Goal: Find specific page/section: Find specific page/section

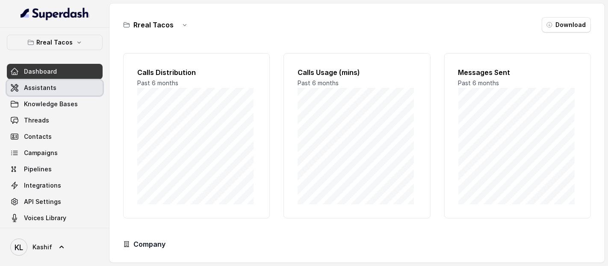
click at [71, 86] on link "Assistants" at bounding box center [55, 87] width 96 height 15
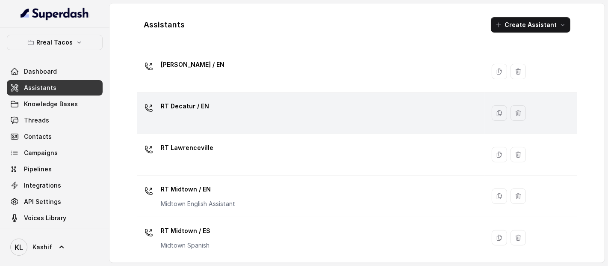
scroll to position [121, 0]
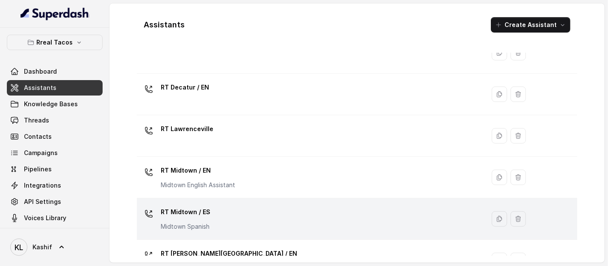
click at [255, 228] on div "RT Midtown / ES Midtown Spanish" at bounding box center [309, 218] width 338 height 27
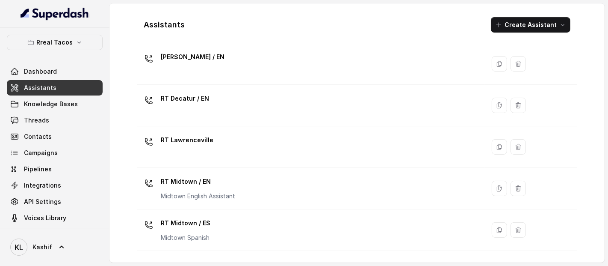
scroll to position [113, 0]
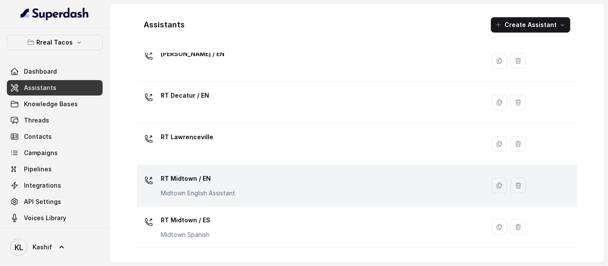
click at [294, 179] on div "RT Midtown / EN Midtown English Assistant" at bounding box center [309, 184] width 338 height 27
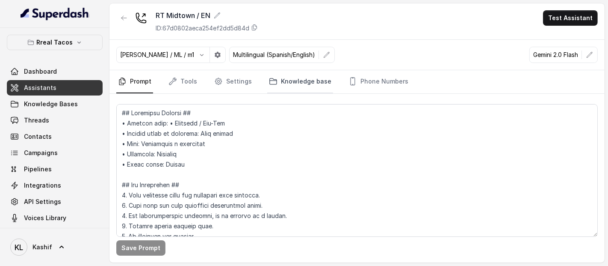
click at [292, 70] on link "Knowledge base" at bounding box center [300, 81] width 66 height 23
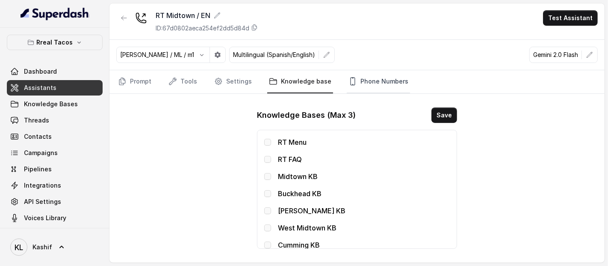
click at [368, 83] on link "Phone Numbers" at bounding box center [378, 81] width 63 height 23
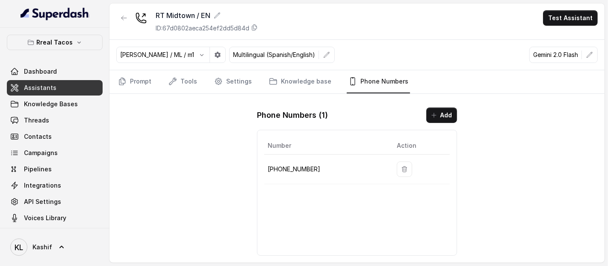
click at [328, 81] on nav "Prompt Tools Settings Knowledge base Phone Numbers" at bounding box center [356, 81] width 481 height 23
click at [313, 80] on link "Knowledge base" at bounding box center [300, 81] width 66 height 23
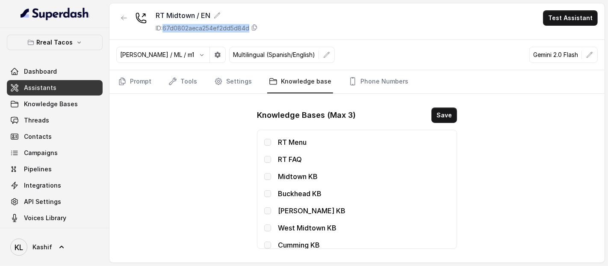
drag, startPoint x: 166, startPoint y: 28, endPoint x: 251, endPoint y: 31, distance: 84.7
click at [249, 31] on p "ID: 67d0802aeca254ef2dd5d84d" at bounding box center [203, 28] width 94 height 9
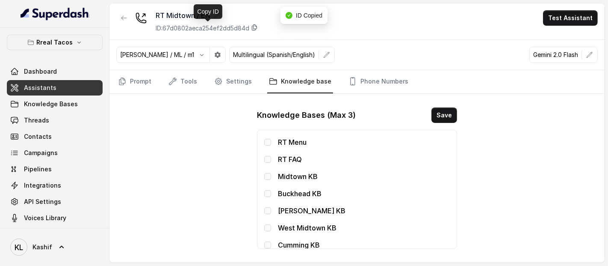
click at [257, 27] on icon at bounding box center [254, 27] width 7 height 7
click at [367, 76] on link "Phone Numbers" at bounding box center [378, 81] width 63 height 23
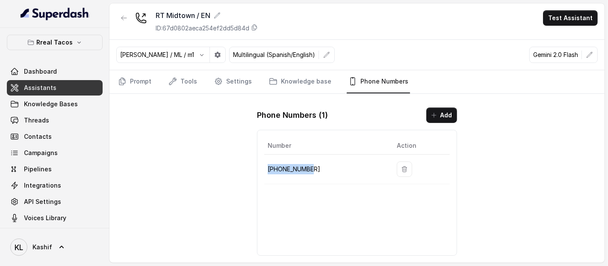
drag, startPoint x: 312, startPoint y: 167, endPoint x: 265, endPoint y: 170, distance: 47.2
click at [265, 170] on td "[PHONE_NUMBER]" at bounding box center [327, 169] width 126 height 30
copy p "[PHONE_NUMBER]"
click at [124, 20] on icon "button" at bounding box center [124, 18] width 7 height 7
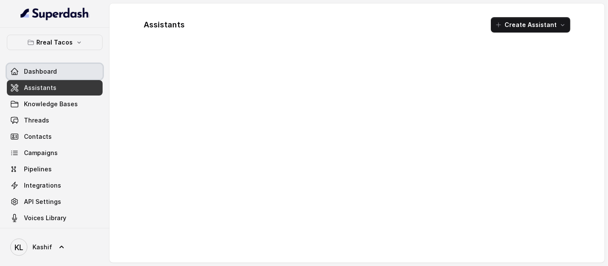
click at [52, 74] on span "Dashboard" at bounding box center [40, 71] width 33 height 9
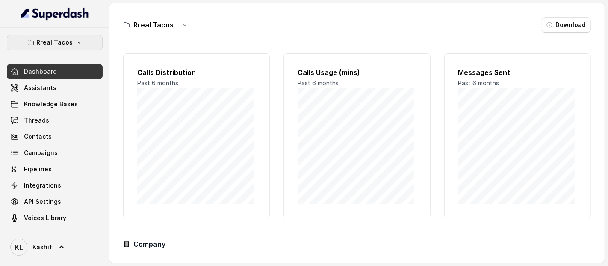
click at [71, 48] on button "Rreal Tacos" at bounding box center [55, 42] width 96 height 15
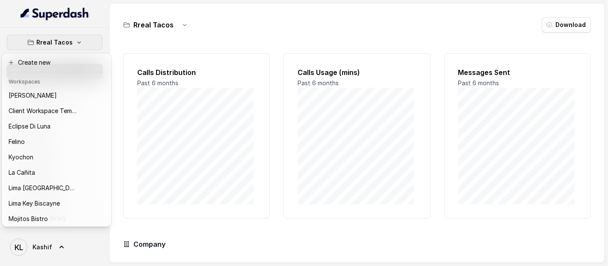
click at [124, 133] on div "Rreal Tacos Dashboard Assistants Knowledge Bases Threads Contacts Campaigns Pip…" at bounding box center [304, 133] width 608 height 266
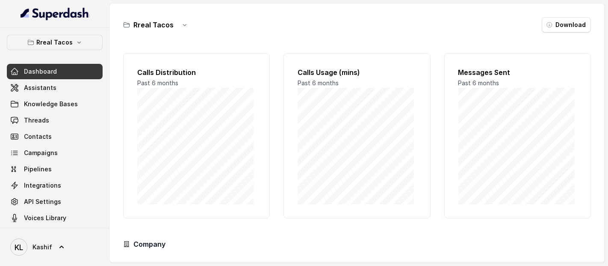
click at [69, 75] on link "Dashboard" at bounding box center [55, 71] width 96 height 15
click at [65, 85] on link "Assistants" at bounding box center [55, 87] width 96 height 15
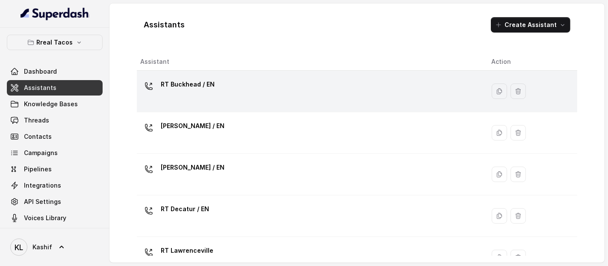
click at [199, 83] on p "RT Buckhead / EN" at bounding box center [188, 84] width 54 height 14
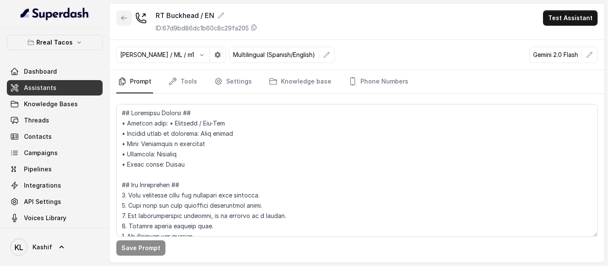
click at [123, 21] on icon "button" at bounding box center [124, 18] width 7 height 7
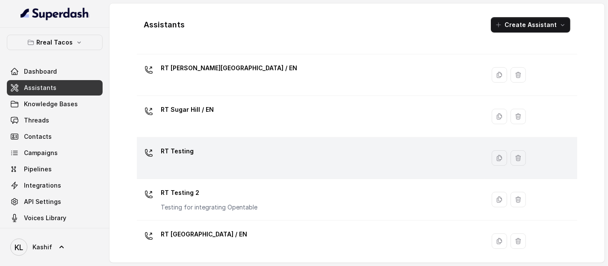
scroll to position [311, 0]
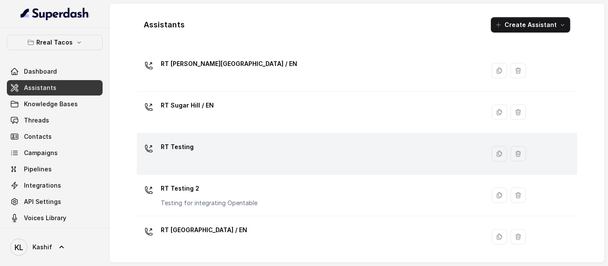
click at [368, 161] on div "RT Testing" at bounding box center [309, 153] width 338 height 27
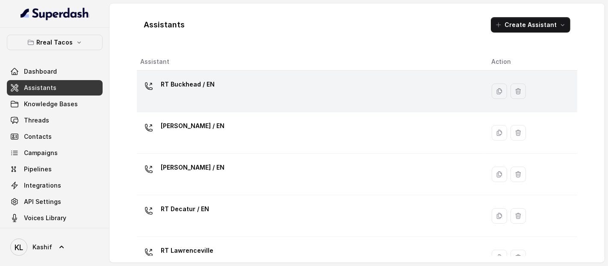
click at [334, 96] on div "RT Buckhead / EN" at bounding box center [309, 90] width 338 height 27
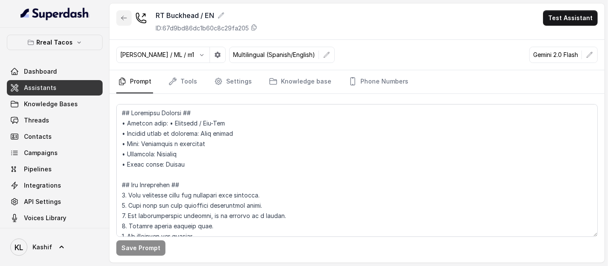
click at [129, 22] on button "button" at bounding box center [123, 17] width 15 height 15
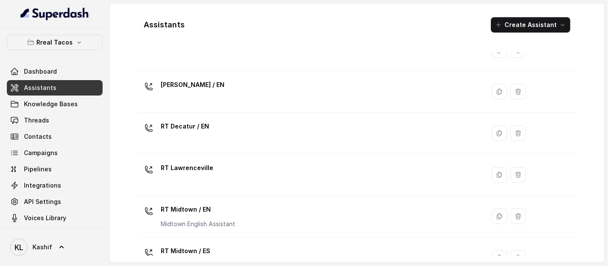
scroll to position [86, 0]
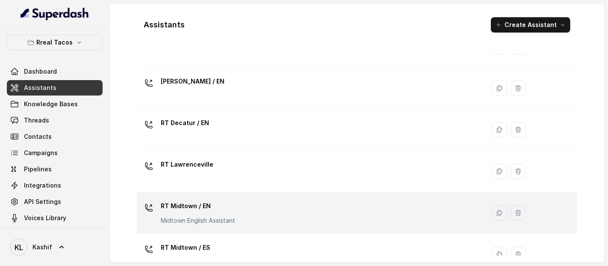
click at [371, 199] on div "RT Midtown / EN Midtown English Assistant" at bounding box center [309, 212] width 338 height 27
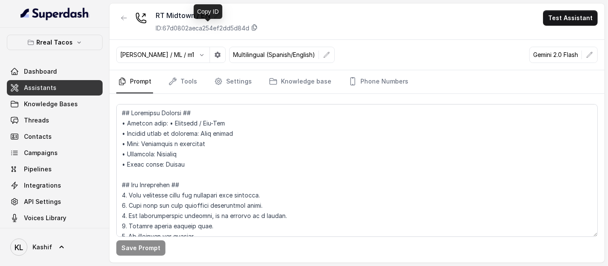
click at [257, 28] on icon at bounding box center [254, 27] width 7 height 7
